Goal: Obtain resource: Download file/media

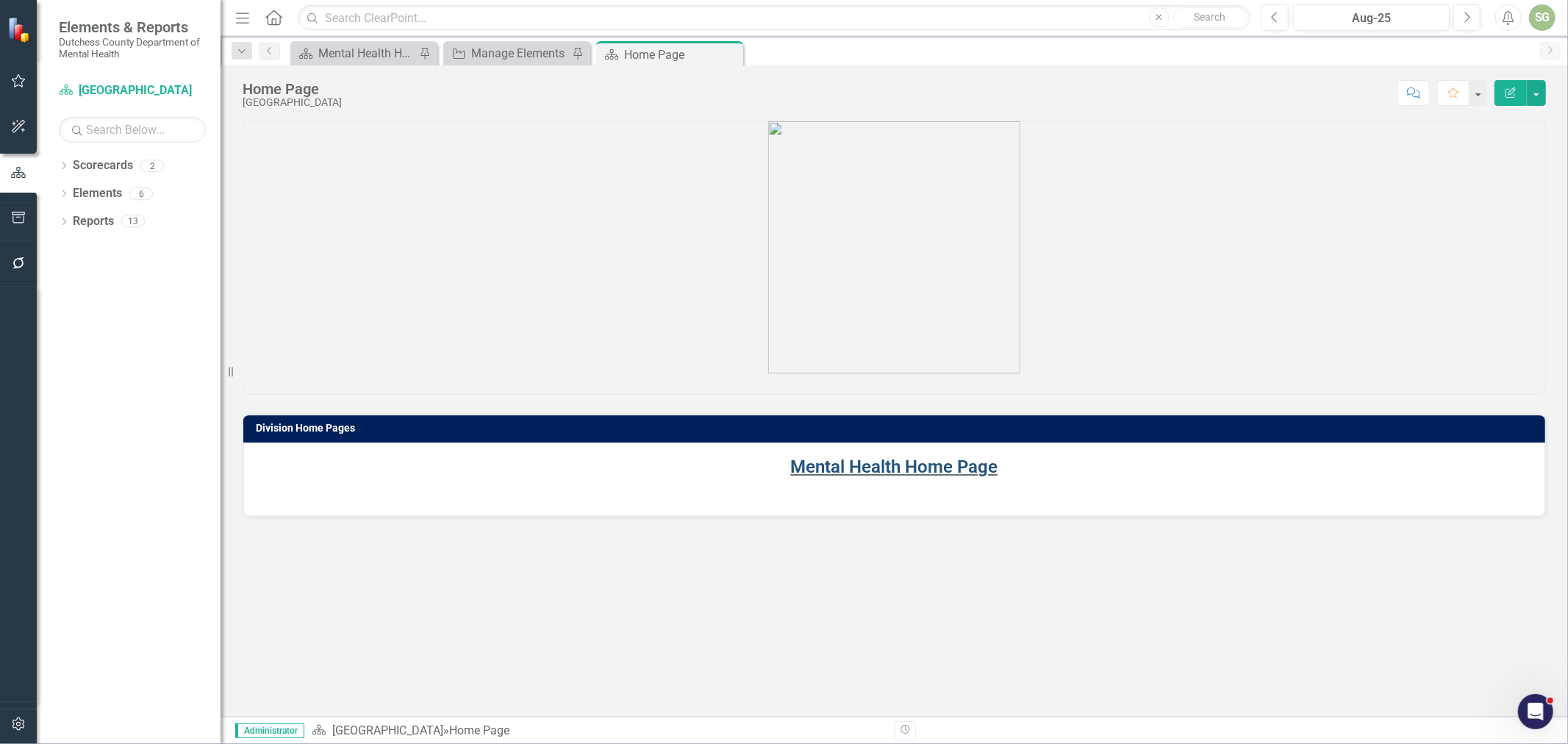
click at [850, 463] on link "Mental Health Home Page" at bounding box center [895, 467] width 207 height 21
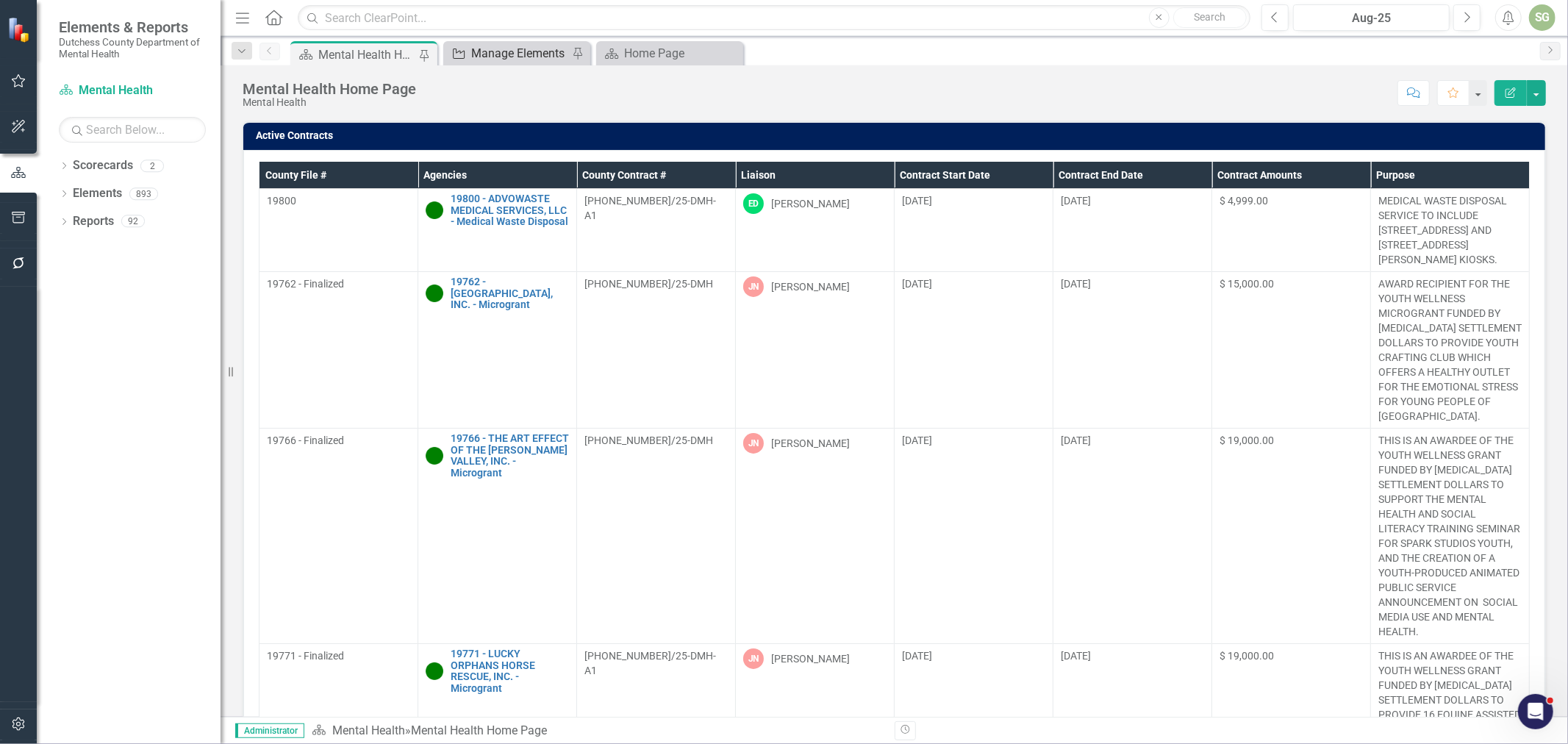
click at [542, 59] on div "Manage Elements" at bounding box center [520, 53] width 97 height 18
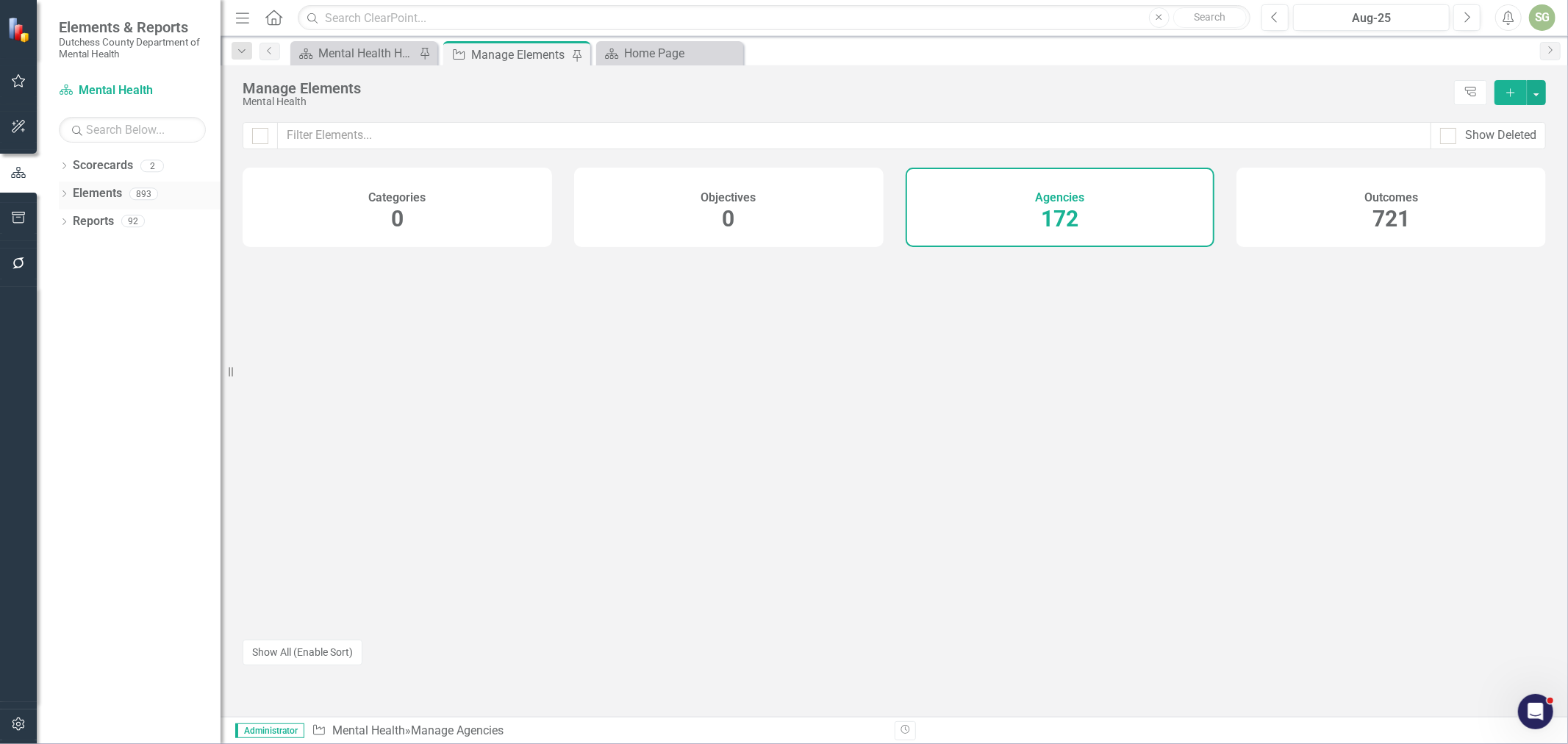
click at [62, 197] on icon "Dropdown" at bounding box center [63, 195] width 10 height 8
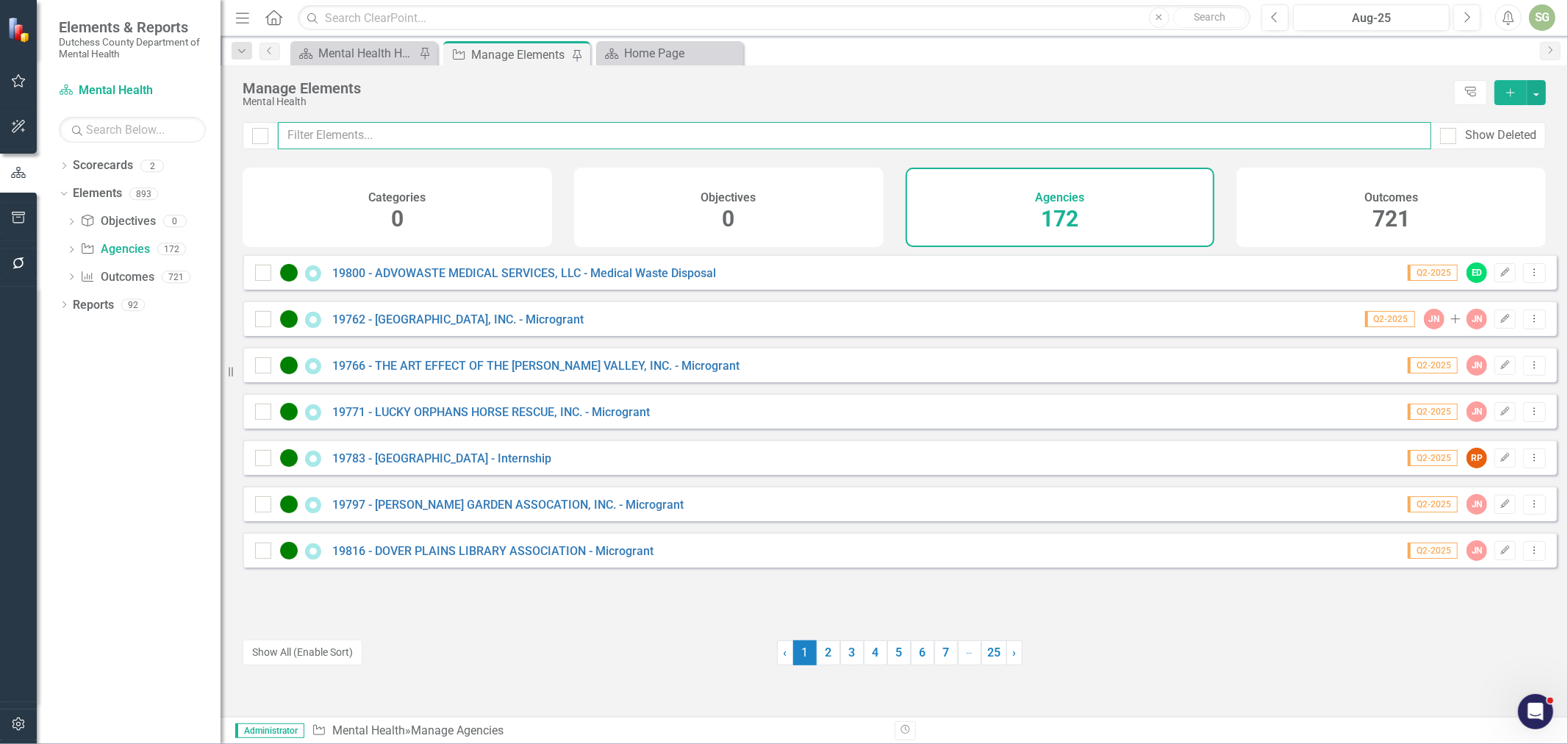
click at [476, 133] on input "text" at bounding box center [855, 136] width 1153 height 27
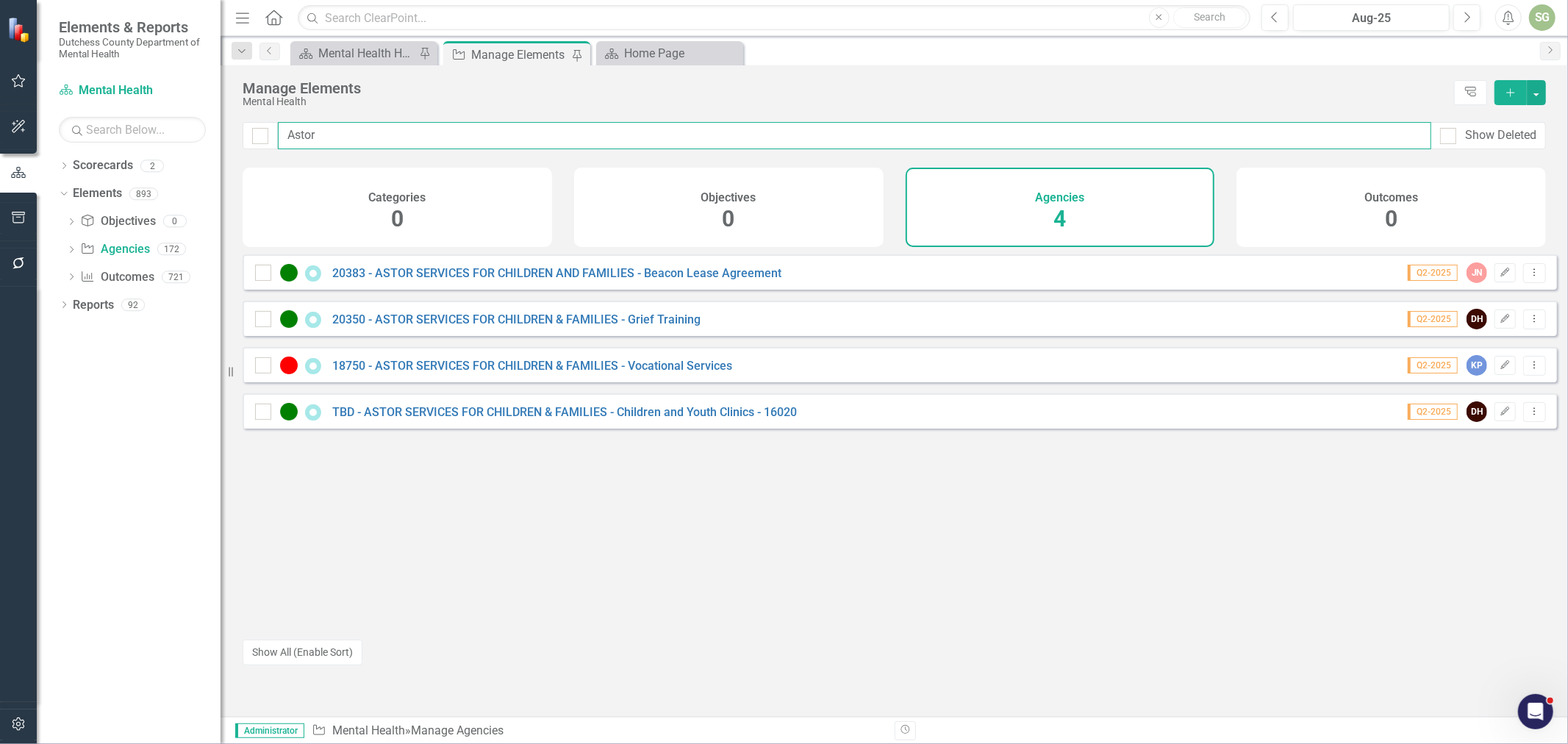
type input "Astor"
click at [560, 324] on link "20350 - ASTOR SERVICES FOR CHILDREN & FAMILIES - Grief Training" at bounding box center [517, 320] width 368 height 14
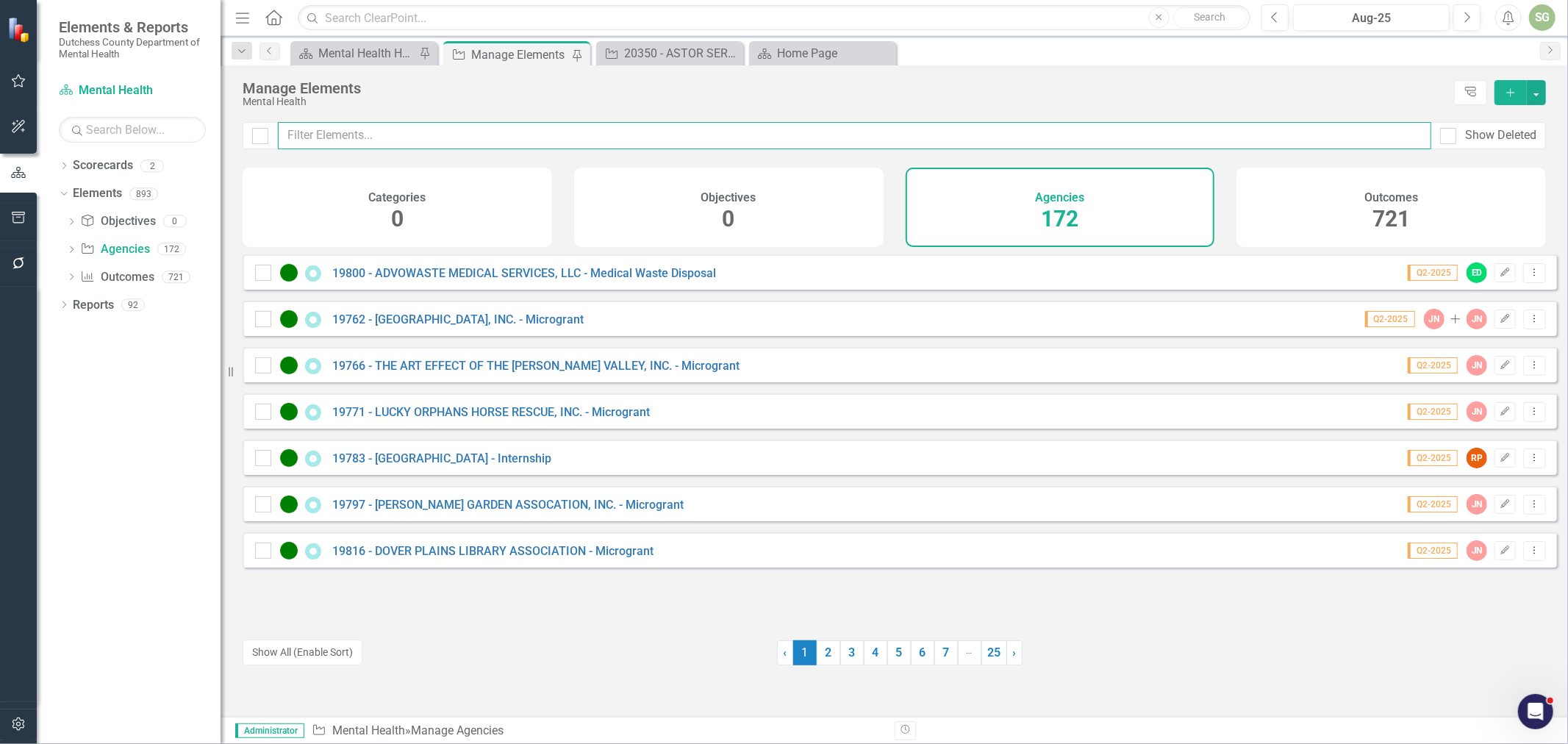
click at [452, 141] on input "text" at bounding box center [855, 136] width 1153 height 27
click at [716, 54] on div "20350 - ASTOR SERVICES FOR CHILDREN & FAMILIES - Grief Training" at bounding box center [672, 53] width 97 height 18
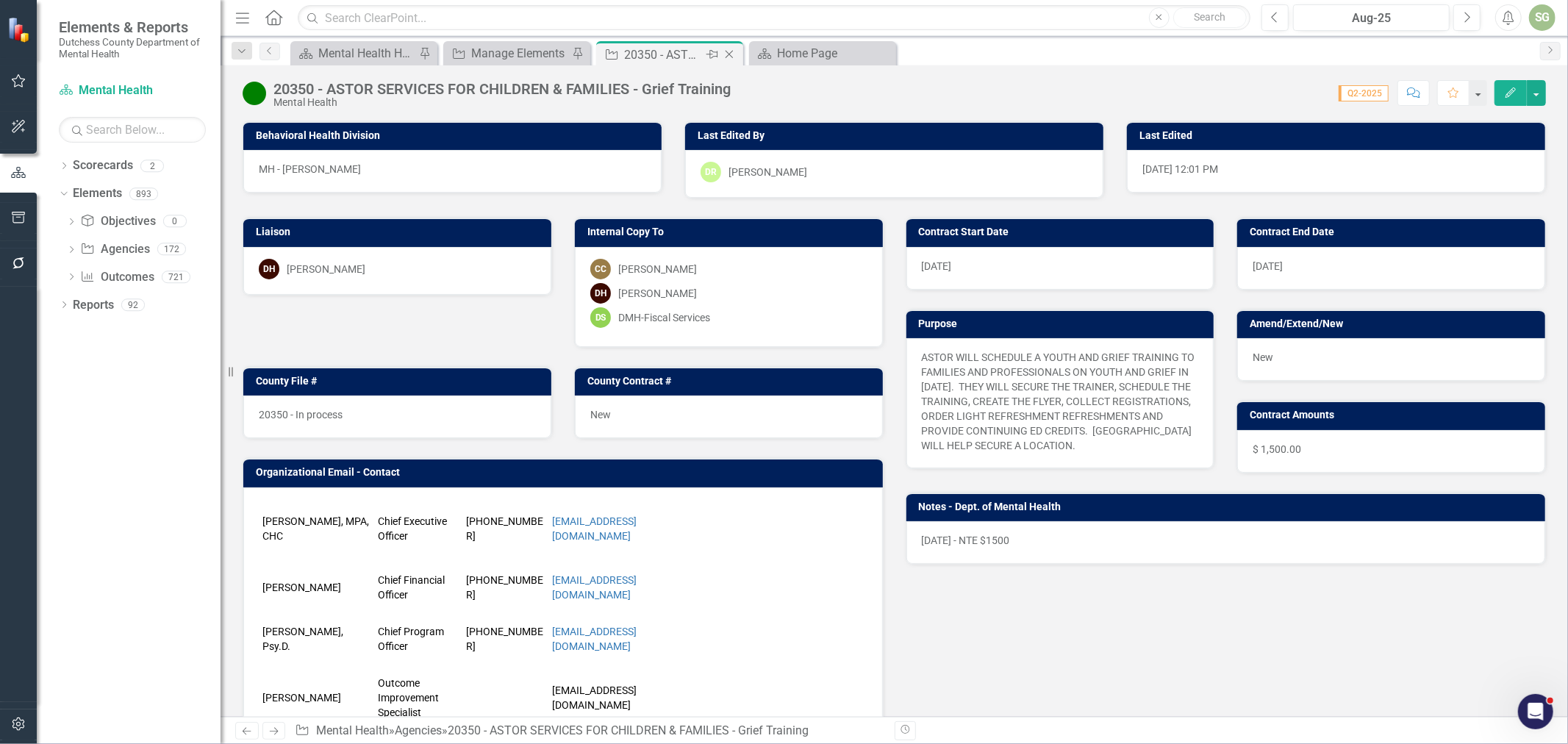
click at [731, 51] on icon "Close" at bounding box center [729, 54] width 15 height 12
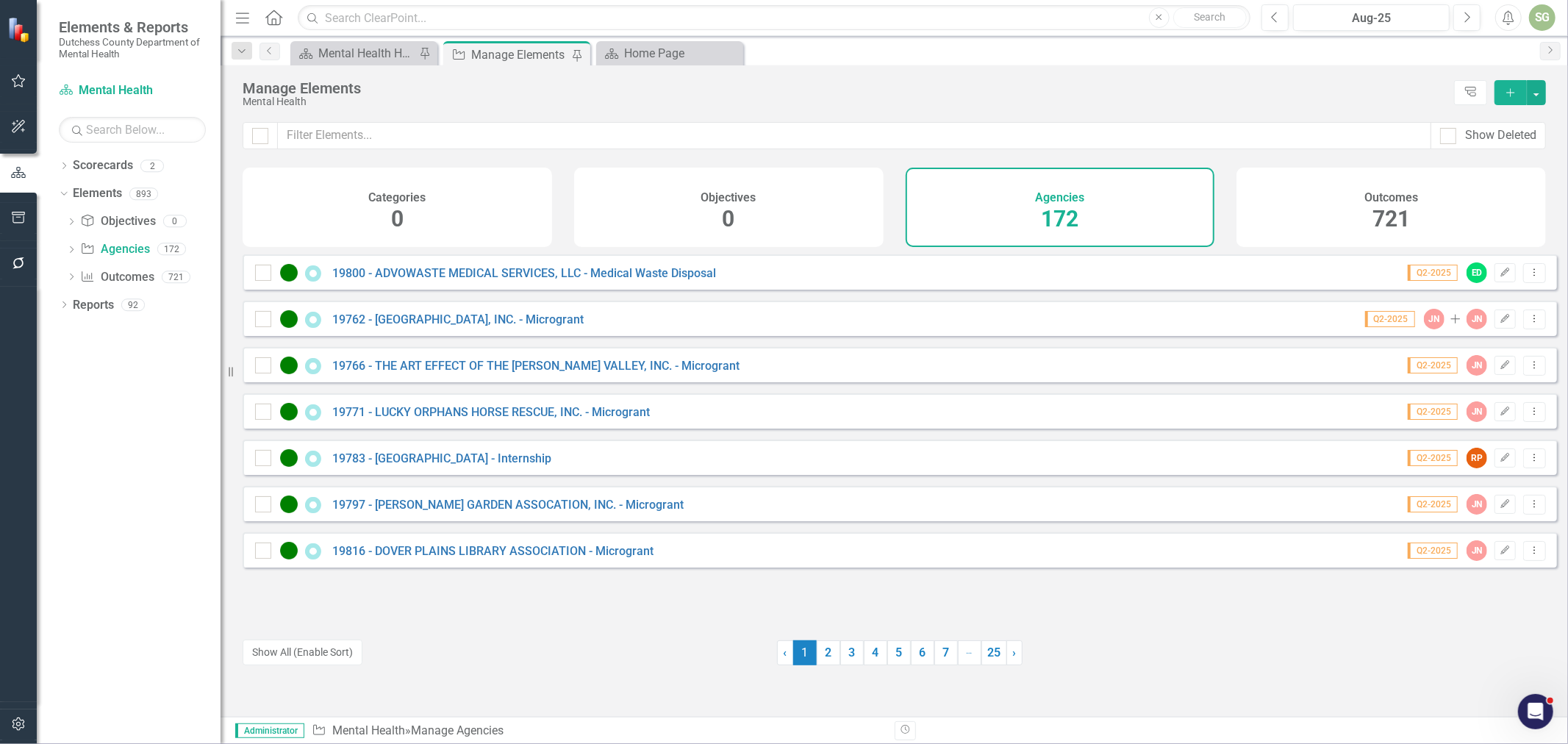
click at [547, 57] on div "Manage Elements" at bounding box center [520, 54] width 97 height 18
click at [476, 137] on input "text" at bounding box center [855, 136] width 1153 height 27
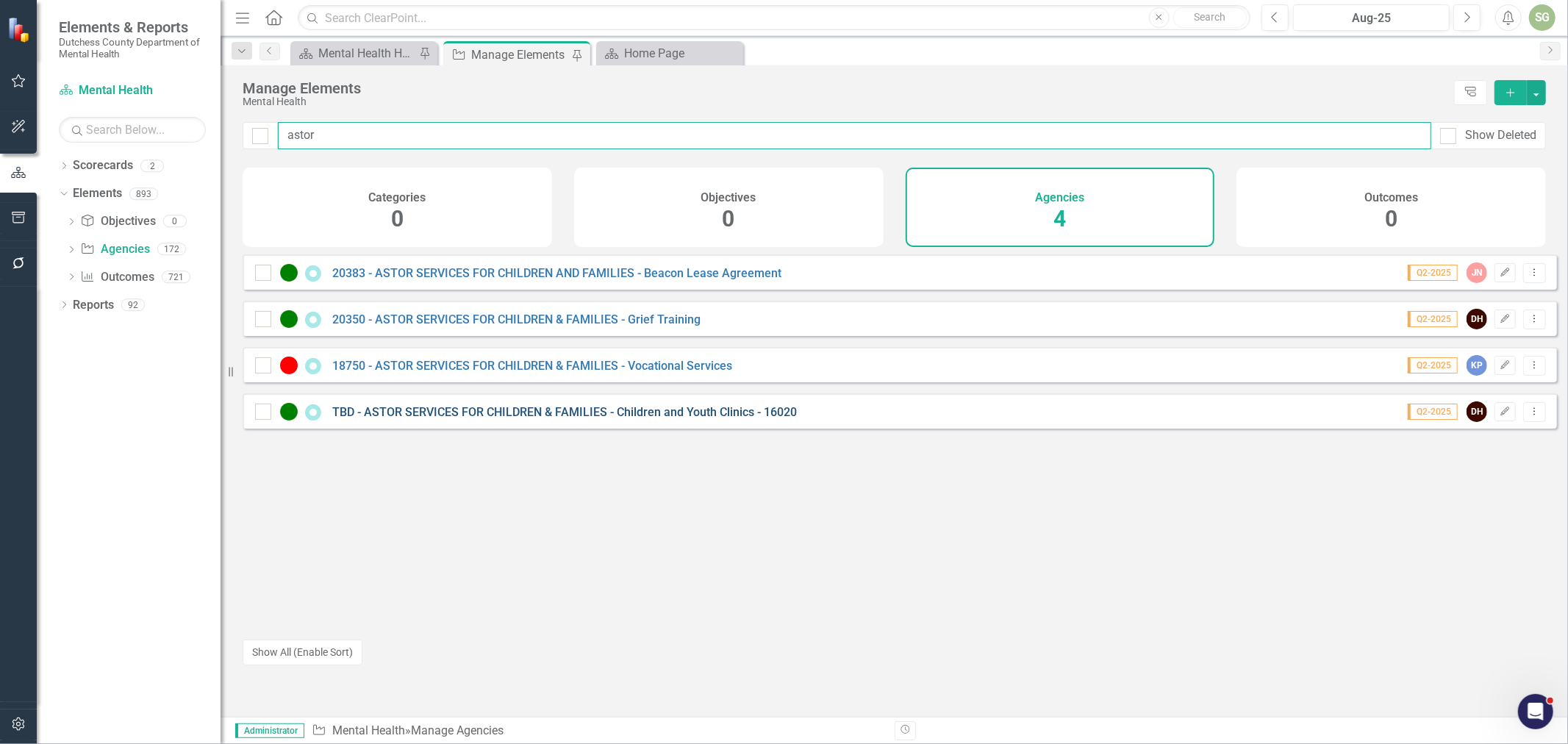
type input "astor"
click at [483, 419] on link "TBD - ASTOR SERVICES FOR CHILDREN & FAMILIES - Children and Youth Clinics - 160…" at bounding box center [565, 412] width 464 height 14
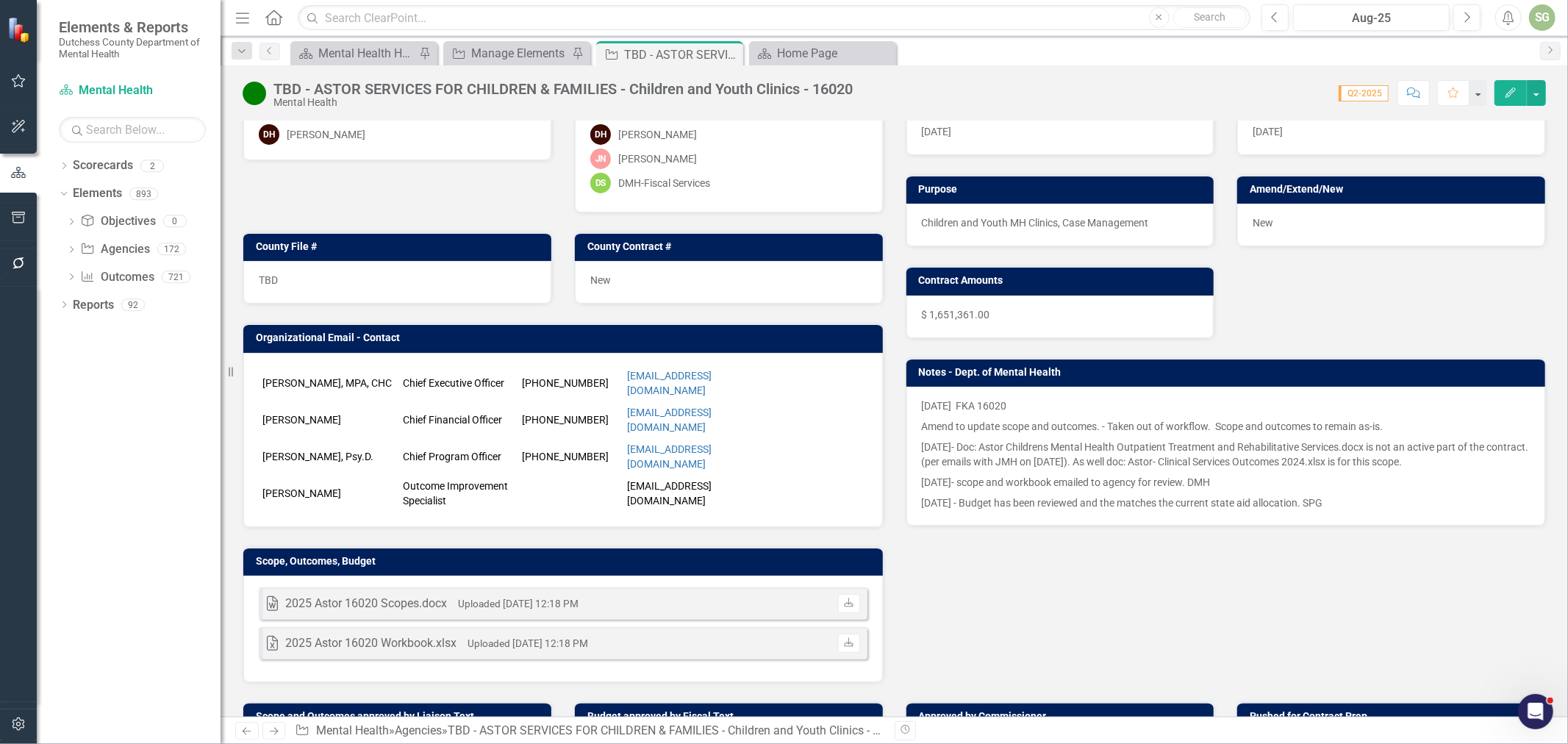
scroll to position [163, 0]
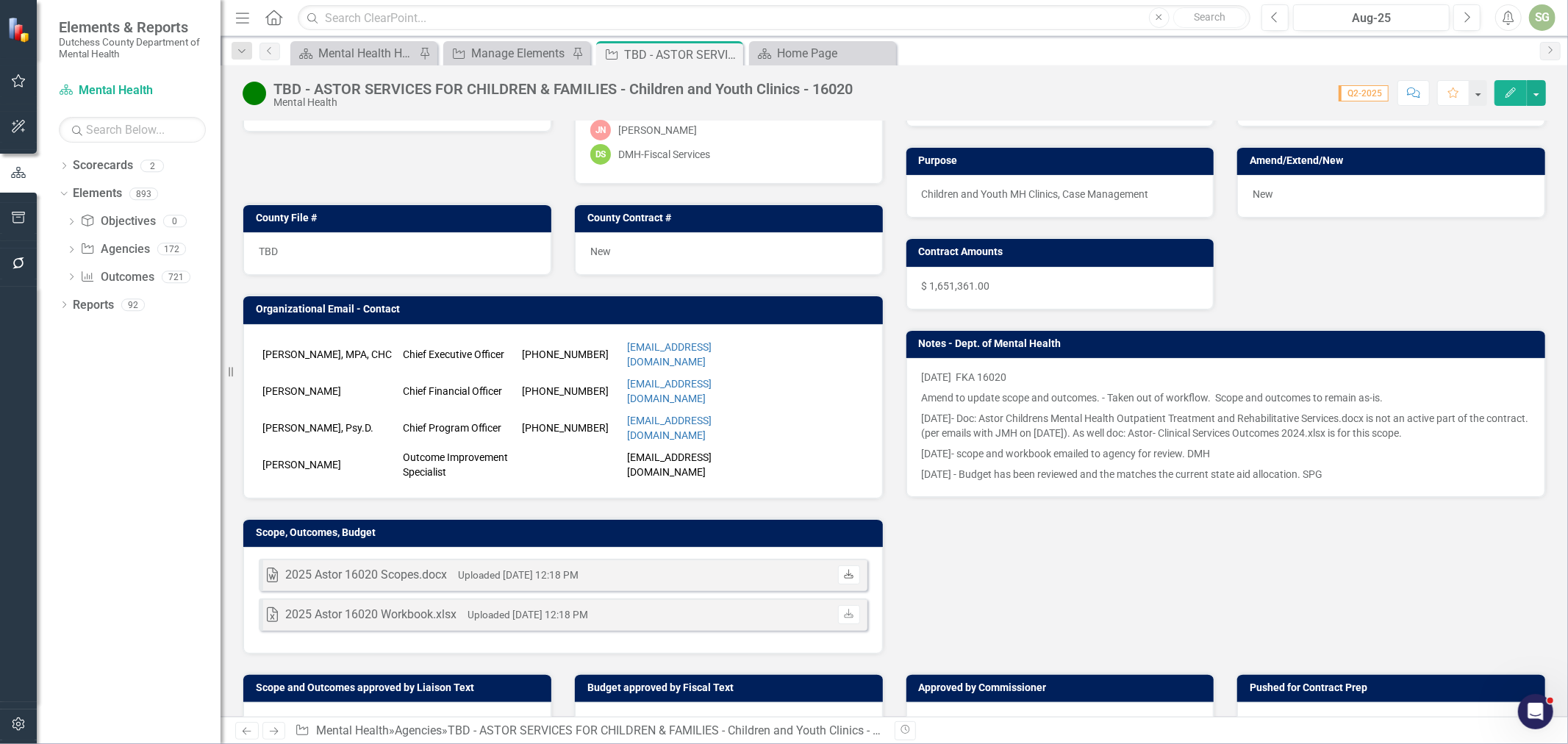
click at [843, 566] on link "Download" at bounding box center [848, 575] width 21 height 19
click at [734, 599] on div "Excel 2025 Astor 16020 Workbook.xlsx Uploaded [DATE] 12:18 PM Download" at bounding box center [563, 614] width 609 height 32
click at [735, 599] on div "Excel 2025 Astor 16020 Workbook.xlsx Uploaded [DATE] 12:18 PM Download" at bounding box center [563, 614] width 609 height 32
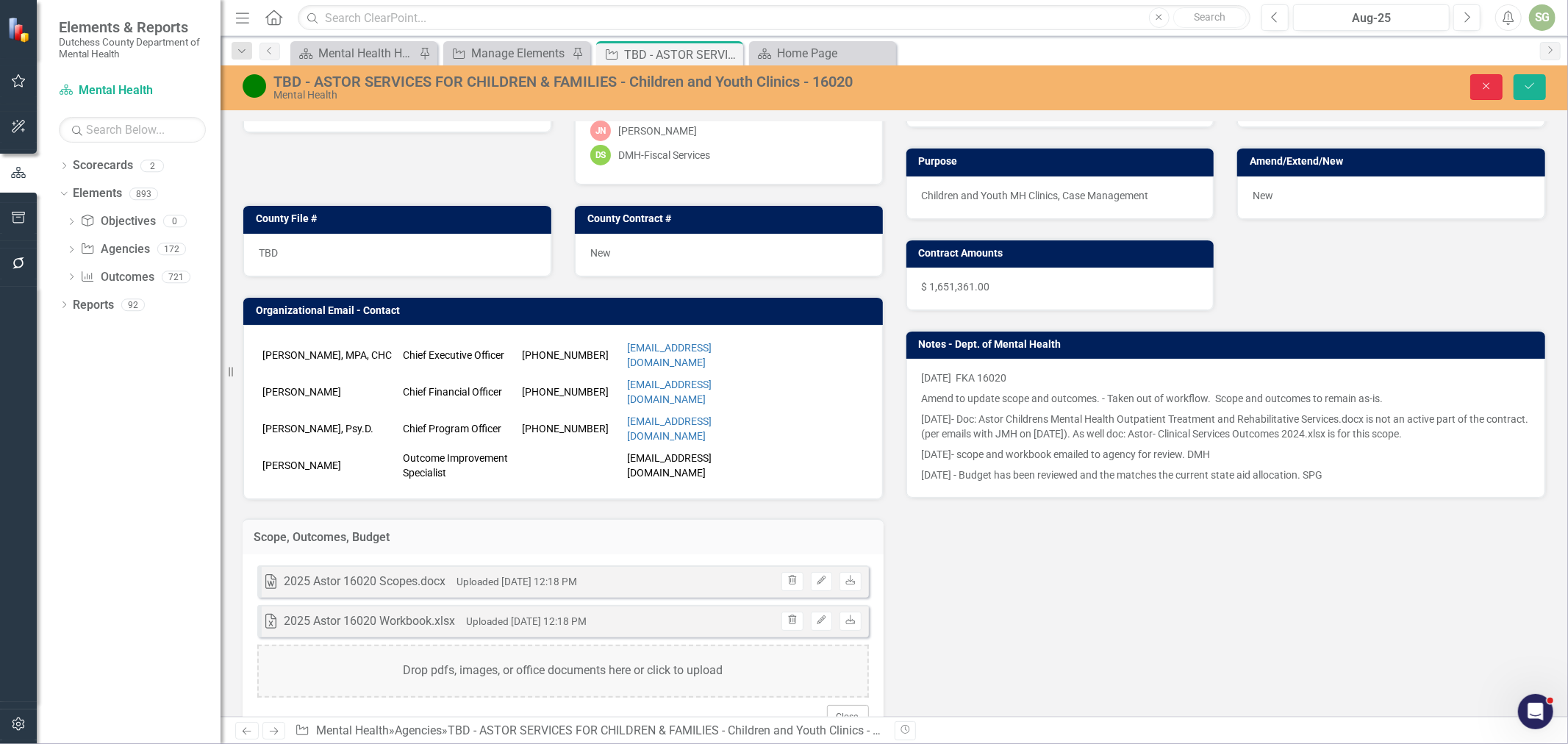
click at [1483, 76] on button "Close" at bounding box center [1487, 87] width 32 height 26
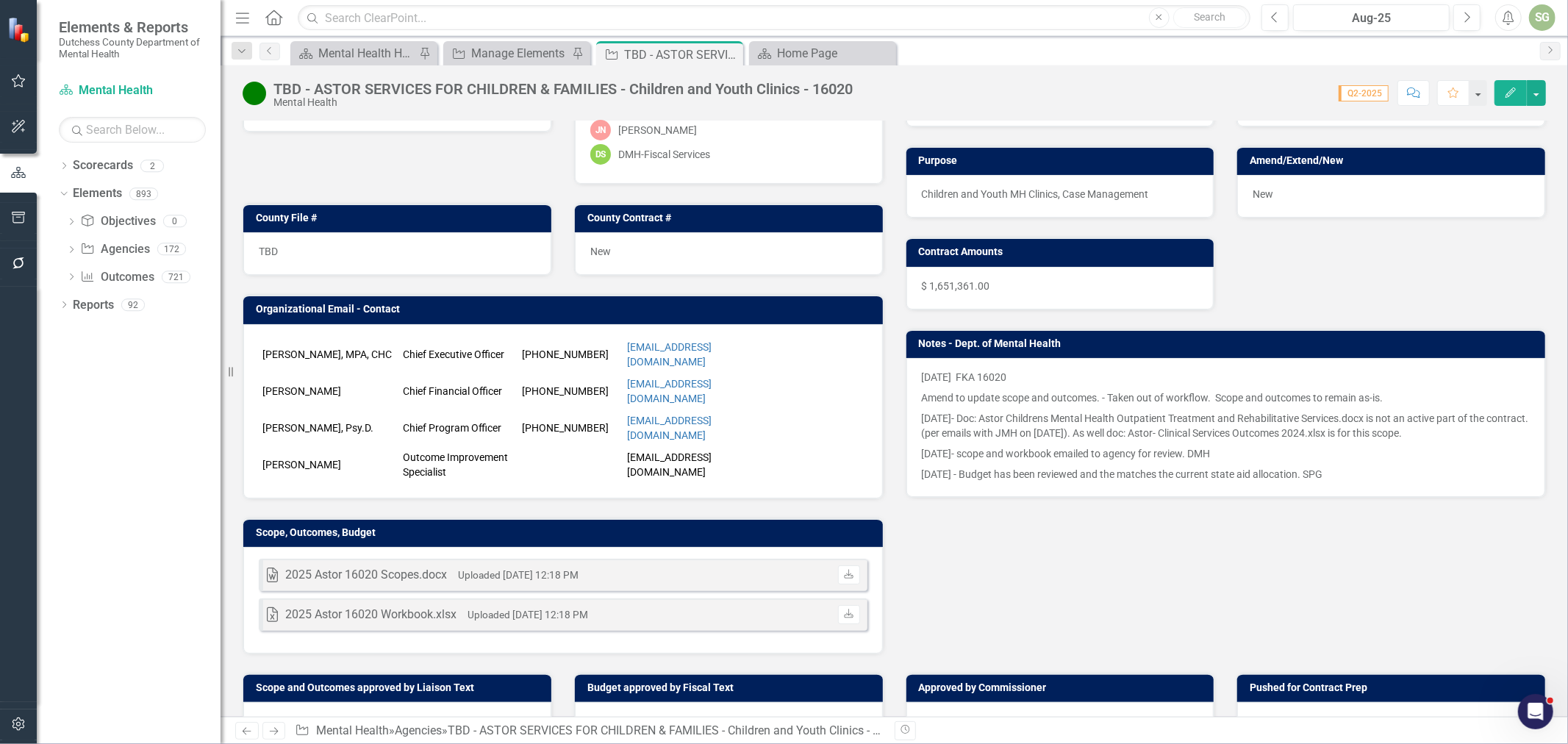
click at [856, 599] on div "Excel 2025 Astor 16020 Workbook.xlsx Uploaded [DATE] 12:18 PM Download" at bounding box center [563, 614] width 609 height 32
click at [845, 605] on link "Download" at bounding box center [848, 614] width 21 height 19
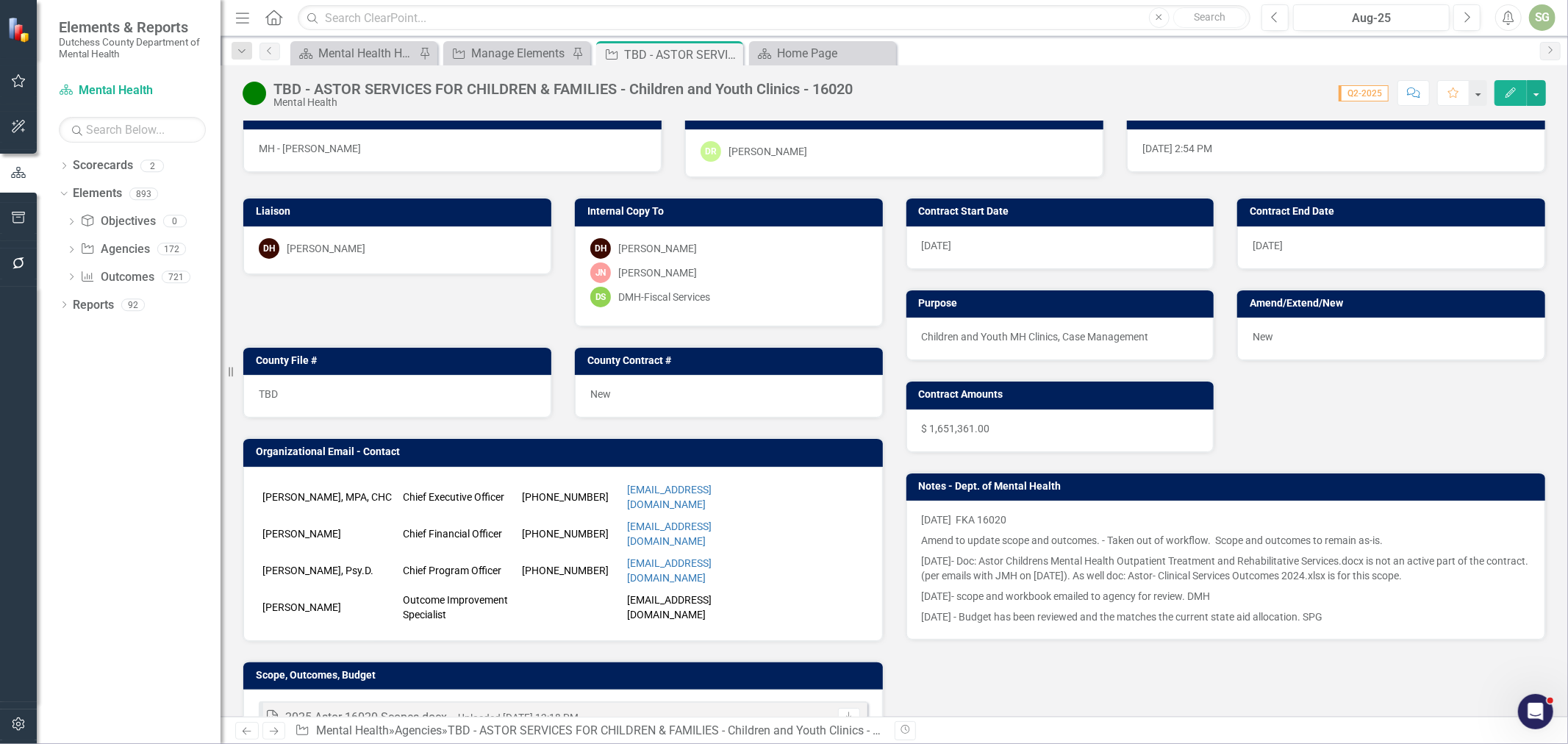
scroll to position [0, 0]
